Goal: Task Accomplishment & Management: Manage account settings

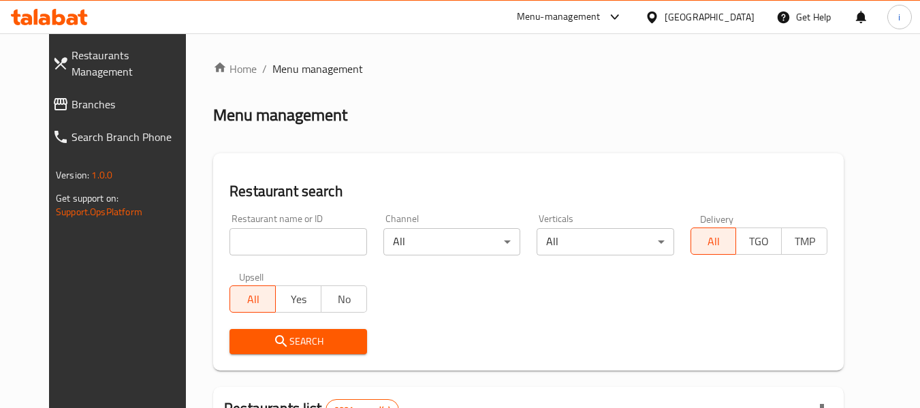
click at [85, 24] on icon at bounding box center [83, 18] width 10 height 16
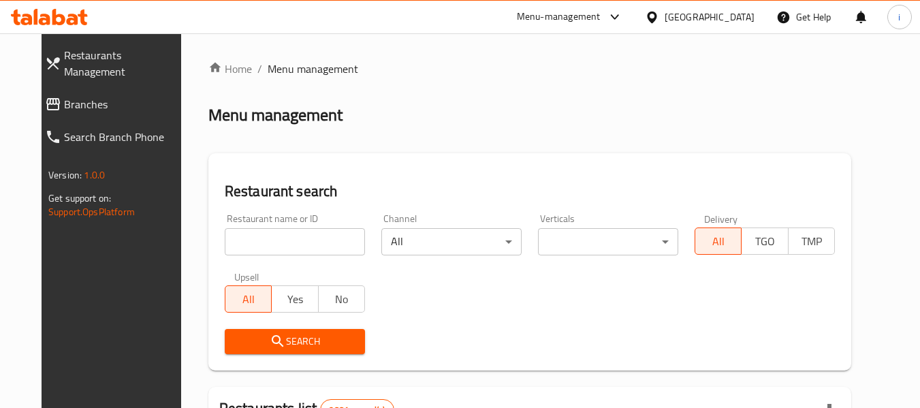
scroll to position [67, 0]
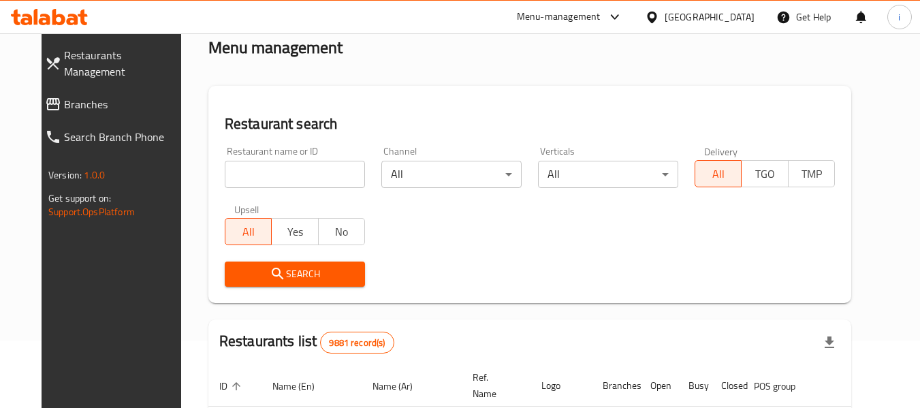
click at [758, 16] on div "[GEOGRAPHIC_DATA]" at bounding box center [699, 17] width 131 height 33
click at [727, 8] on div "[GEOGRAPHIC_DATA]" at bounding box center [699, 17] width 131 height 33
click at [732, 19] on div "[GEOGRAPHIC_DATA]" at bounding box center [710, 17] width 90 height 15
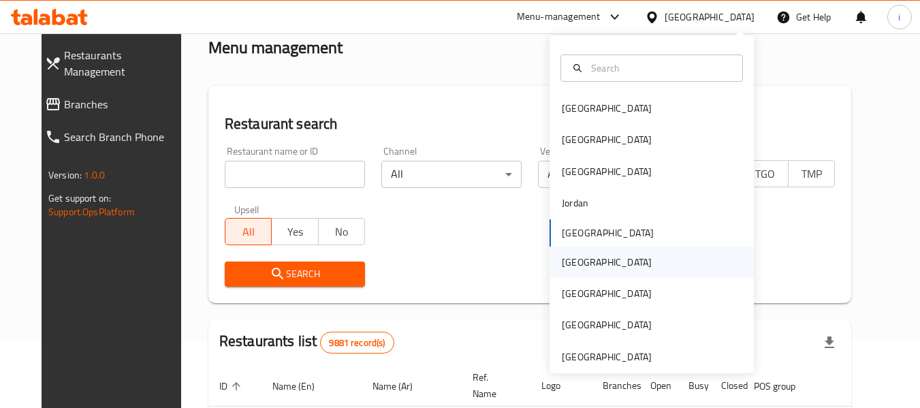
click at [577, 266] on div "[GEOGRAPHIC_DATA]" at bounding box center [607, 262] width 112 height 31
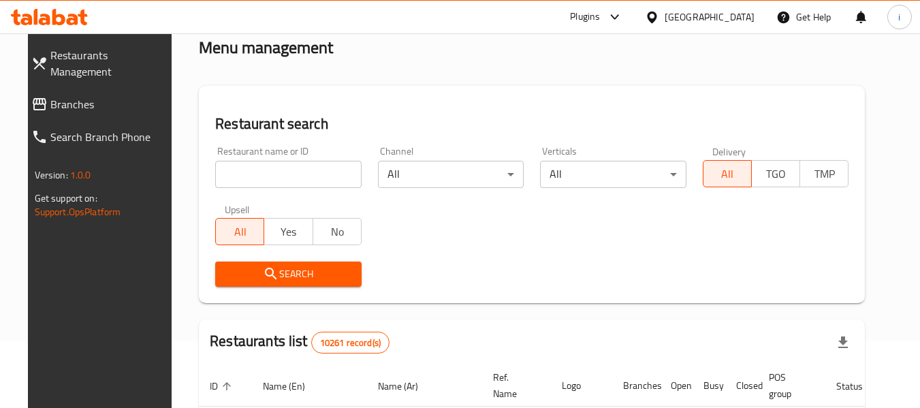
click at [50, 96] on span "Branches" at bounding box center [110, 104] width 121 height 16
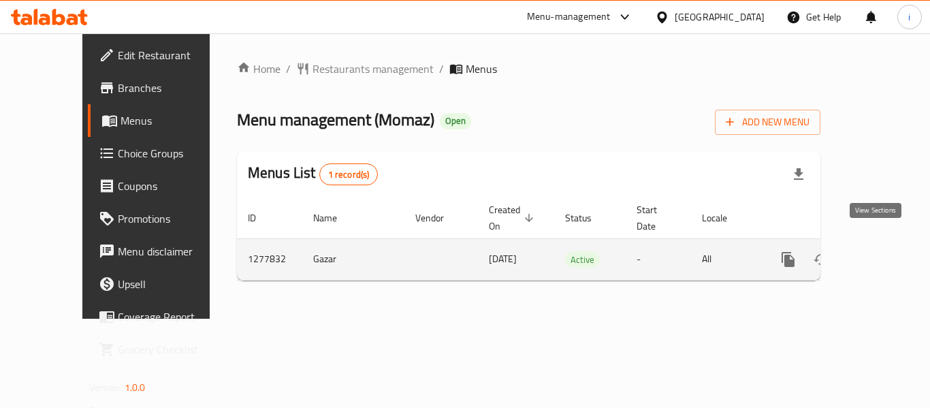
click at [878, 251] on icon "enhanced table" at bounding box center [886, 259] width 16 height 16
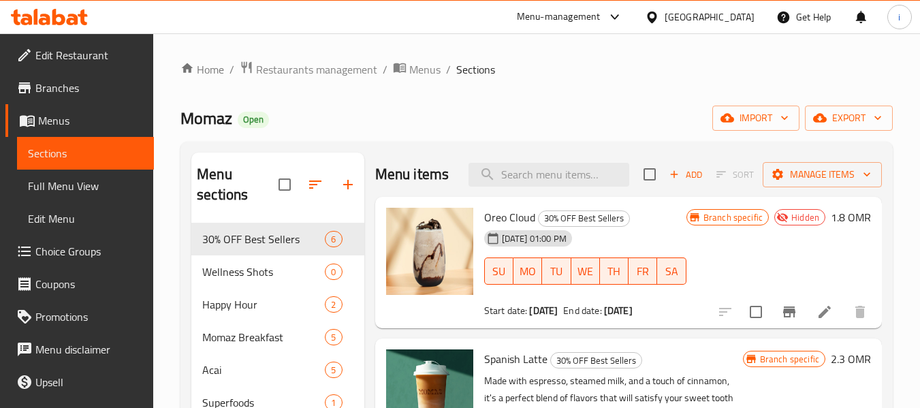
click at [84, 254] on span "Choice Groups" at bounding box center [89, 251] width 108 height 16
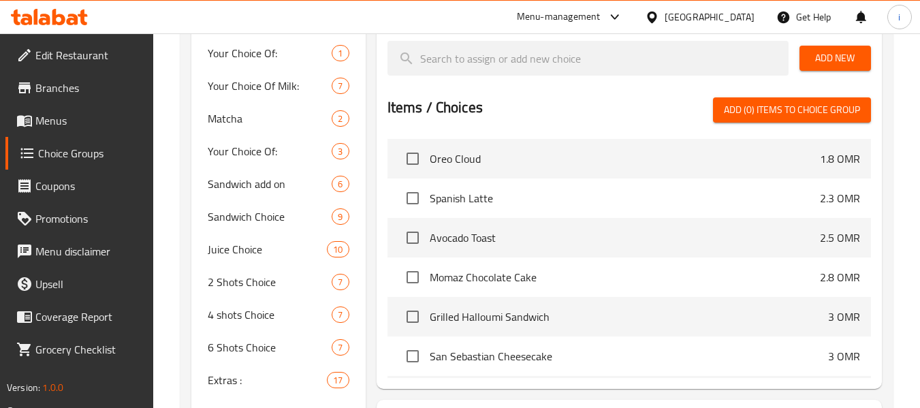
scroll to position [537, 0]
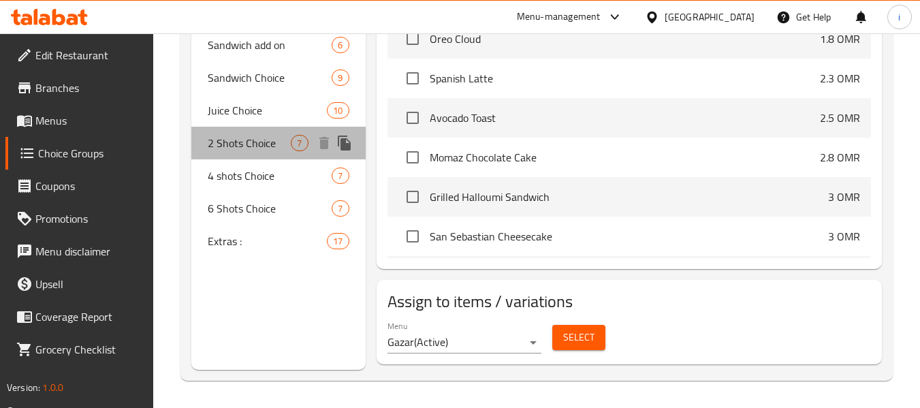
click at [245, 145] on span "2 Shots Choice" at bounding box center [249, 143] width 83 height 16
type input "2 Shots Choice"
type input "اختيار 2 شوت"
type input "2"
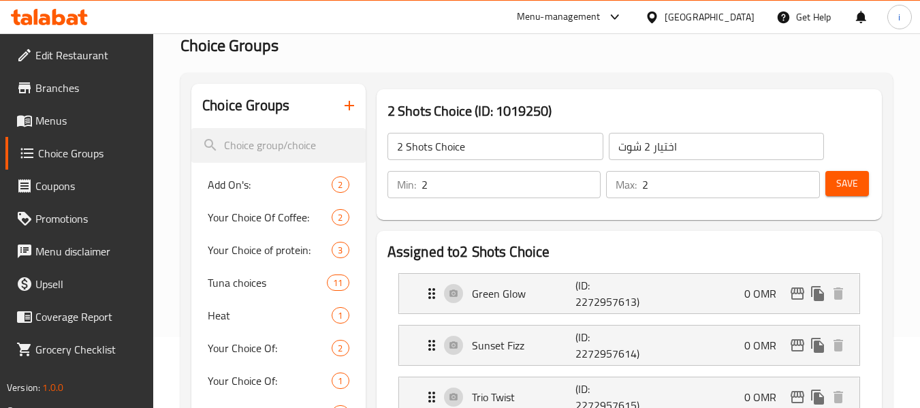
scroll to position [0, 0]
